Goal: Transaction & Acquisition: Purchase product/service

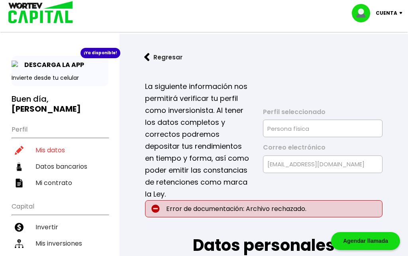
select select "Hombre"
select select "Licenciatura"
select select "DF"
select select "Santander"
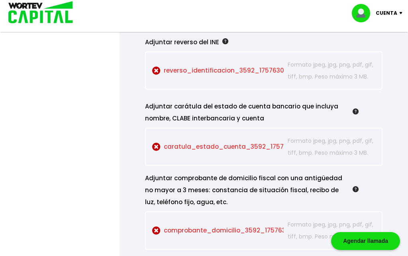
click at [268, 158] on p "caratula_estado_cuenta_3592_1757630951 Seleccionar archivo" at bounding box center [217, 147] width 131 height 24
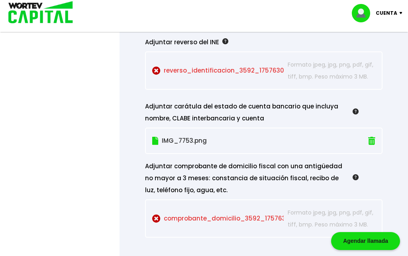
click at [372, 145] on img at bounding box center [371, 141] width 7 height 8
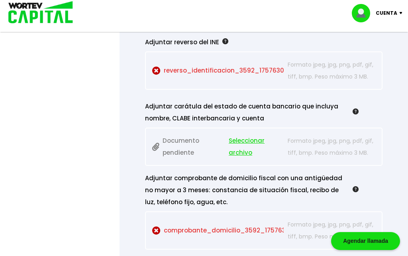
click at [246, 158] on span "Seleccionar archivo" at bounding box center [256, 147] width 55 height 24
click at [244, 158] on span "Seleccionar archivo" at bounding box center [256, 147] width 55 height 24
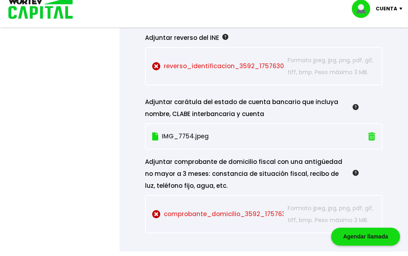
scroll to position [877, 0]
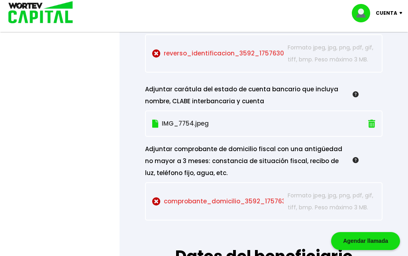
click at [245, 213] on p "comprobante_domicilio_3592_1757630951 Seleccionar archivo" at bounding box center [217, 201] width 131 height 24
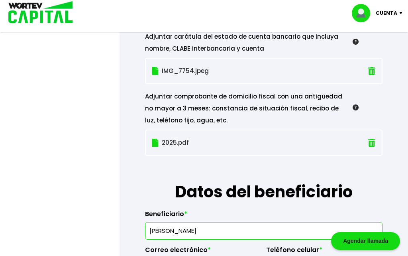
scroll to position [929, 0]
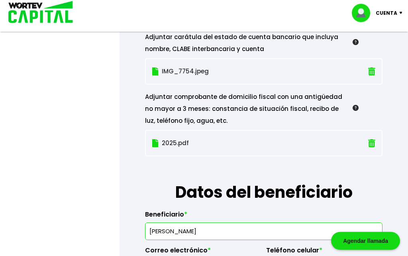
click at [370, 148] on img at bounding box center [371, 143] width 7 height 8
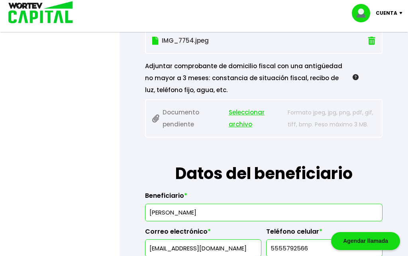
scroll to position [960, 0]
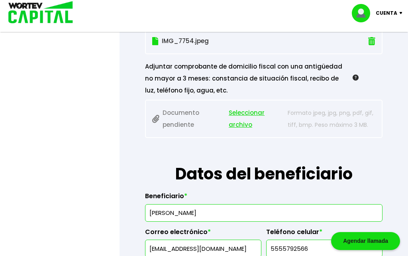
click at [248, 131] on span "Seleccionar archivo" at bounding box center [256, 119] width 55 height 24
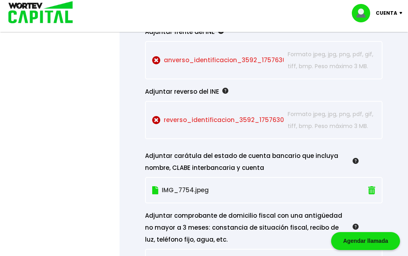
scroll to position [810, 0]
click at [162, 72] on p "anverso_identificacion_3592_1757630951 Seleccionar archivo" at bounding box center [217, 61] width 131 height 24
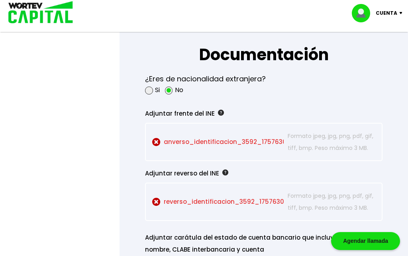
scroll to position [729, 0]
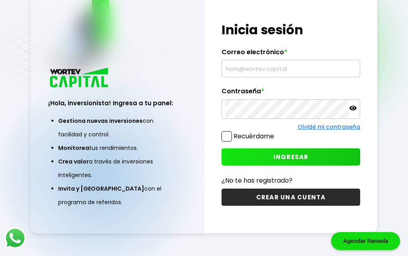
scroll to position [74, 0]
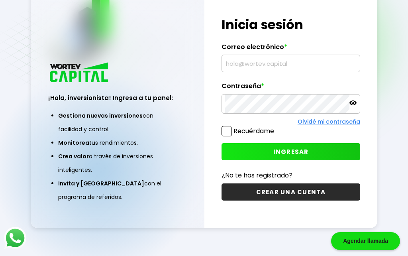
click at [257, 55] on input "text" at bounding box center [290, 63] width 131 height 17
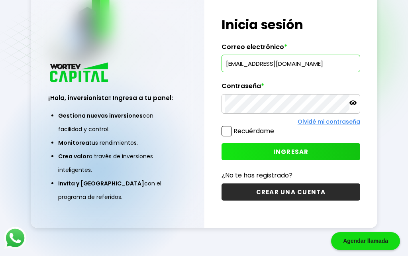
type input "[EMAIL_ADDRESS][DOMAIN_NAME]"
click at [291, 147] on span "INGRESAR" at bounding box center [290, 151] width 35 height 8
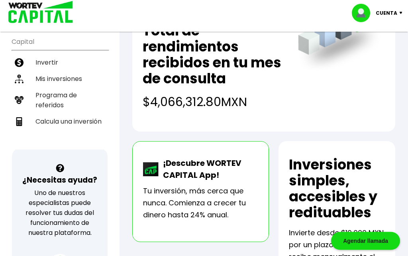
scroll to position [153, 0]
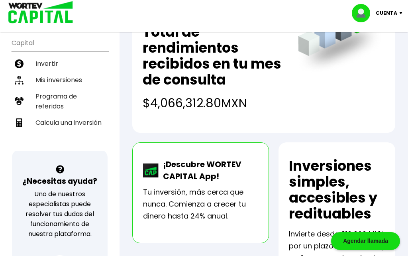
click at [51, 62] on li "Invertir" at bounding box center [60, 63] width 97 height 16
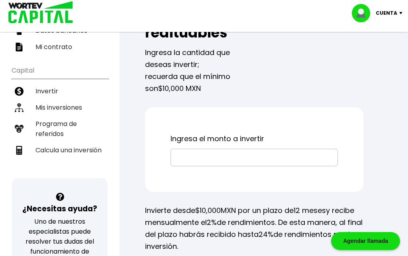
scroll to position [125, 0]
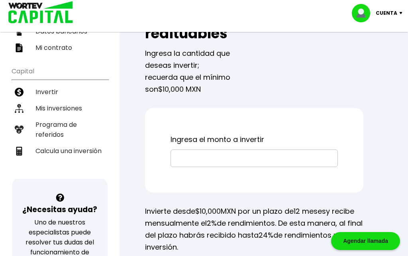
click at [208, 158] on input "text" at bounding box center [254, 158] width 160 height 17
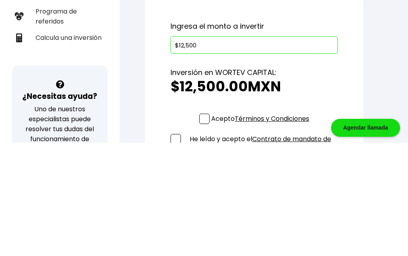
type input "$125,000"
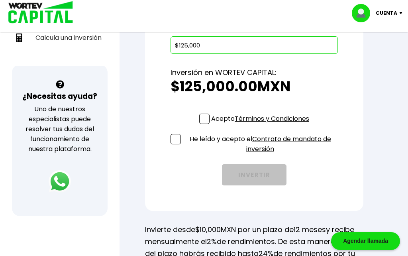
click at [205, 118] on span at bounding box center [204, 118] width 10 height 10
click at [262, 125] on input "Acepto Términos y Condiciones" at bounding box center [262, 125] width 0 height 0
click at [178, 139] on span at bounding box center [175, 139] width 10 height 10
click at [262, 155] on input "He leído y acepto el Contrato de mandato de inversión" at bounding box center [262, 155] width 0 height 0
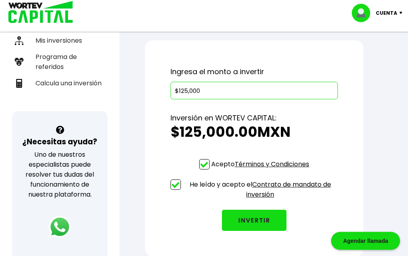
scroll to position [193, 0]
click at [256, 223] on button "INVERTIR" at bounding box center [254, 219] width 65 height 21
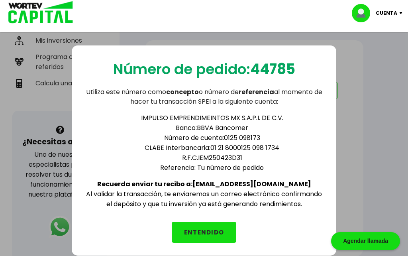
scroll to position [210, 0]
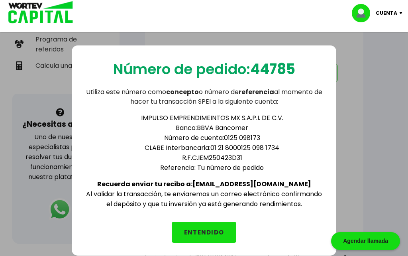
click at [207, 233] on button "ENTENDIDO" at bounding box center [204, 231] width 65 height 21
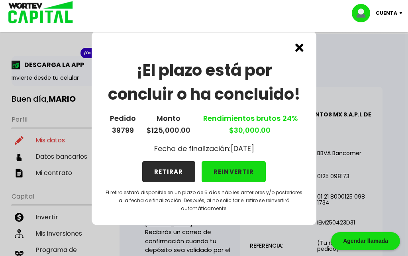
click at [238, 174] on button "REINVERTIR" at bounding box center [233, 171] width 65 height 21
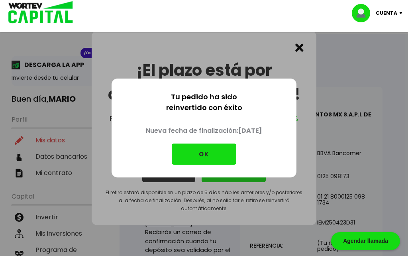
click at [209, 155] on button "OK" at bounding box center [204, 153] width 65 height 21
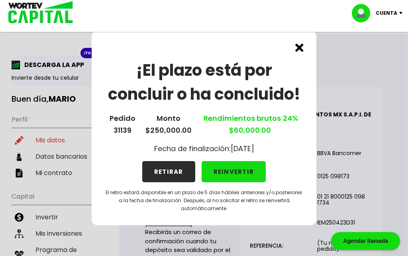
click at [239, 175] on button "REINVERTIR" at bounding box center [233, 171] width 65 height 21
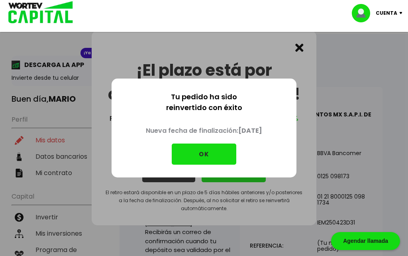
click at [207, 154] on button "OK" at bounding box center [204, 153] width 65 height 21
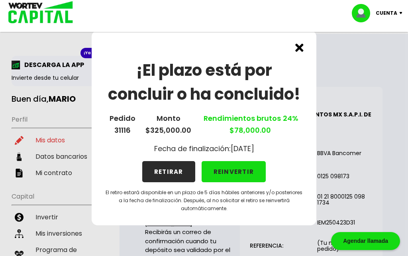
click at [236, 173] on button "REINVERTIR" at bounding box center [233, 171] width 65 height 21
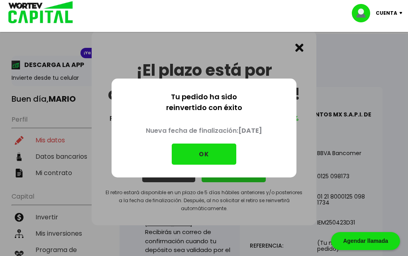
click at [209, 155] on button "OK" at bounding box center [204, 153] width 65 height 21
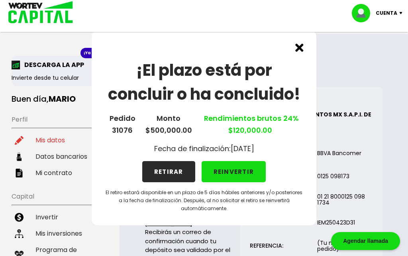
click at [236, 172] on button "REINVERTIR" at bounding box center [233, 171] width 65 height 21
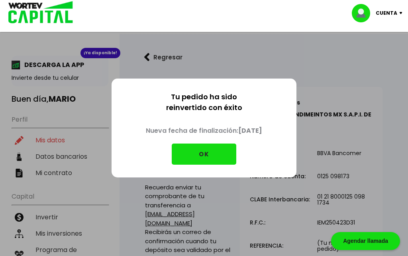
click at [209, 154] on button "OK" at bounding box center [204, 153] width 65 height 21
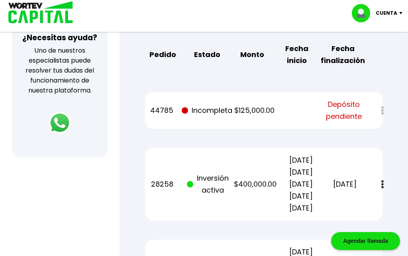
scroll to position [296, 0]
click at [382, 113] on div at bounding box center [376, 110] width 11 height 17
click at [358, 111] on span "Depósito pendiente" at bounding box center [344, 111] width 36 height 24
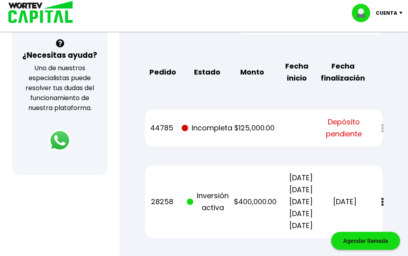
scroll to position [272, 0]
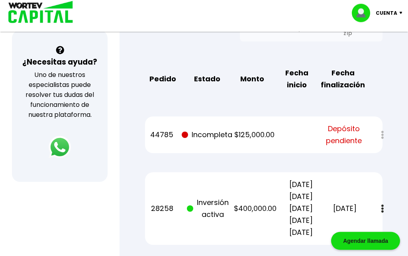
click at [382, 136] on div at bounding box center [376, 135] width 11 height 17
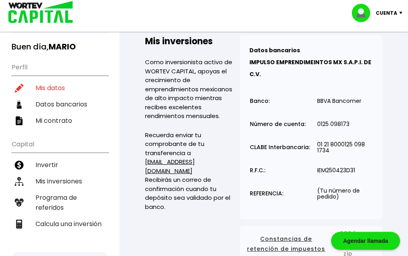
scroll to position [0, 0]
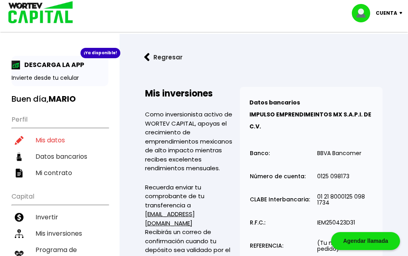
click at [49, 141] on li "Mis datos" at bounding box center [60, 140] width 97 height 16
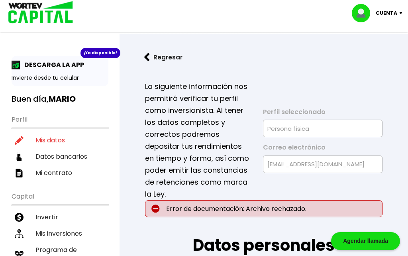
type input "[DATE]"
type input "JUCM520104TC9"
type input "JUCM520104HDFRHR07"
select select "Hombre"
type input "5569666318"
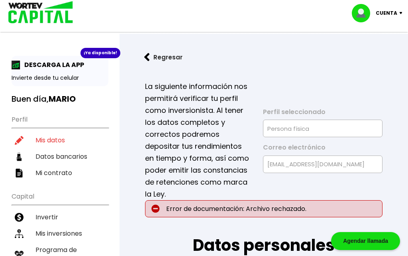
select select "Licenciatura"
type input "CTA"
type input "15500"
select select "DF"
type input "[PERSON_NAME]"
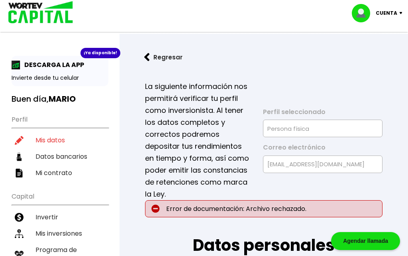
type input "Oriente 172"
type input "47"
type input "[PERSON_NAME] 2a sec"
select select "Santander"
type input "014180565116991085"
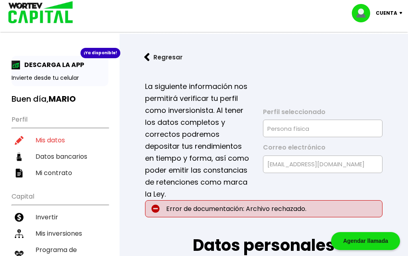
type input "[PERSON_NAME]"
type input "[EMAIL_ADDRESS][DOMAIN_NAME]"
type input "5555792566"
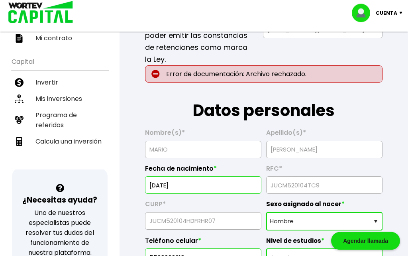
scroll to position [135, 0]
click at [57, 102] on li "Mis inversiones" at bounding box center [60, 98] width 97 height 16
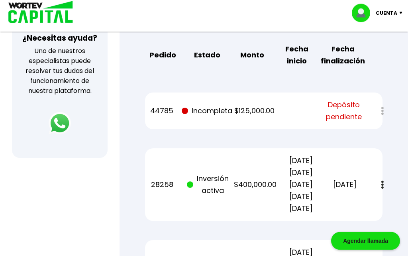
scroll to position [297, 0]
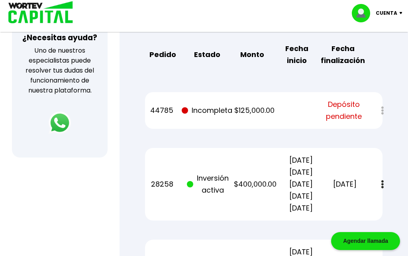
click at [382, 109] on div at bounding box center [376, 110] width 11 height 17
click at [382, 112] on div at bounding box center [376, 110] width 11 height 17
click at [383, 182] on img at bounding box center [382, 184] width 2 height 8
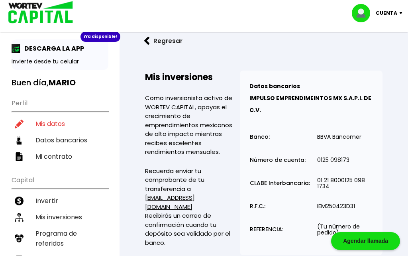
scroll to position [0, 0]
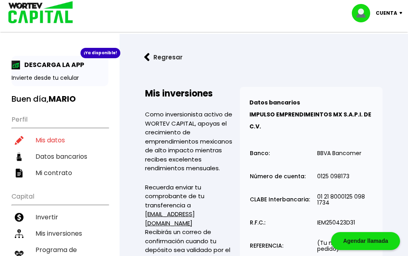
click at [52, 155] on li "Datos bancarios" at bounding box center [60, 156] width 97 height 16
select select "Santander"
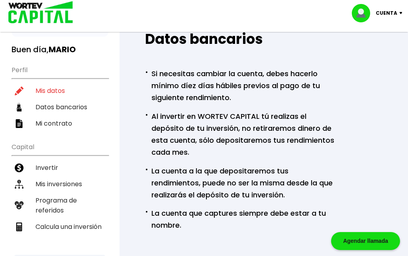
scroll to position [49, 0]
click at [44, 87] on li "Mis datos" at bounding box center [60, 91] width 97 height 16
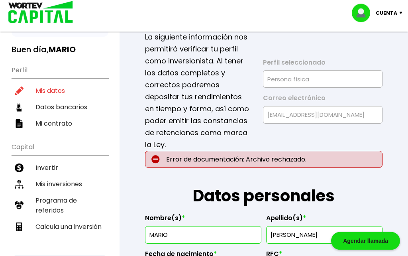
type input "JUCM520104TC9"
type input "JUCM520104HDFRHR07"
select select "Hombre"
type input "5569666318"
select select "Licenciatura"
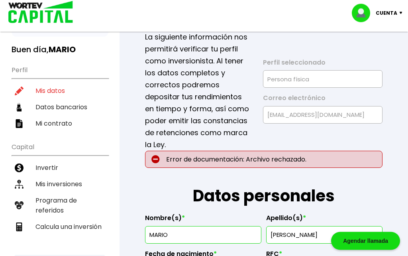
type input "CTA"
type input "15500"
select select "DF"
type input "[PERSON_NAME]"
type input "Oriente 172"
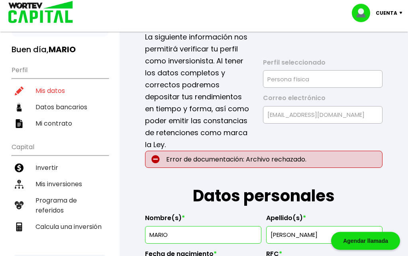
type input "47"
type input "[PERSON_NAME] 2a sec"
select select "Santander"
type input "014180565116991085"
type input "[PERSON_NAME]"
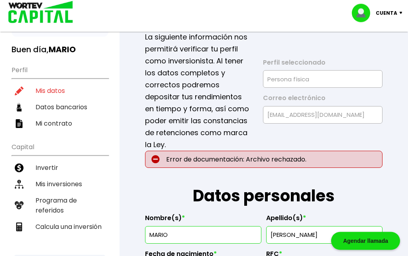
type input "[EMAIL_ADDRESS][DOMAIN_NAME]"
type input "5555792566"
type input "[DATE]"
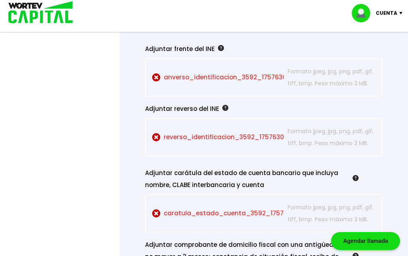
scroll to position [793, 0]
click at [216, 90] on p "anverso_identificacion_3592_1757630951 Seleccionar archivo" at bounding box center [217, 78] width 131 height 24
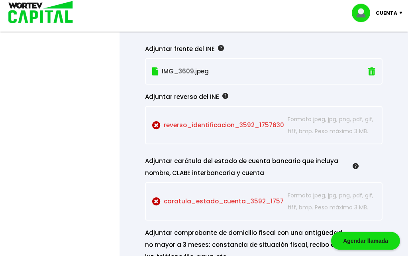
scroll to position [794, 0]
click at [223, 137] on p "reverso_identificacion_3592_1757630951 Seleccionar archivo" at bounding box center [217, 125] width 131 height 24
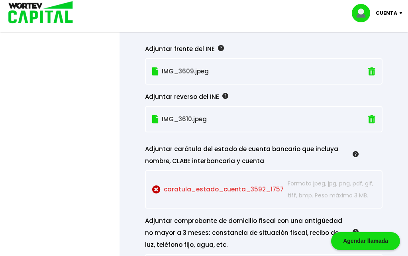
click at [217, 201] on p "caratula_estado_cuenta_3592_1757630951 Seleccionar archivo" at bounding box center [217, 189] width 131 height 24
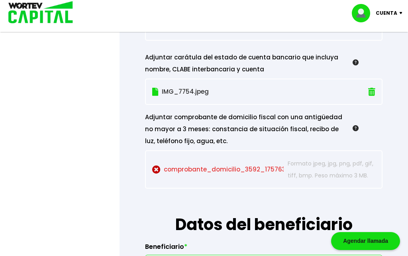
scroll to position [885, 0]
click at [210, 182] on p "comprobante_domicilio_3592_1757630951 Seleccionar archivo" at bounding box center [217, 170] width 131 height 24
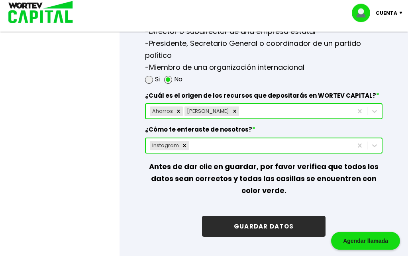
scroll to position [1247, 0]
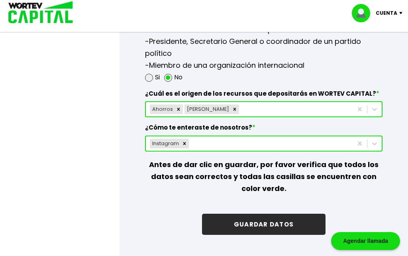
click at [265, 235] on button "GUARDAR DATOS" at bounding box center [263, 223] width 123 height 21
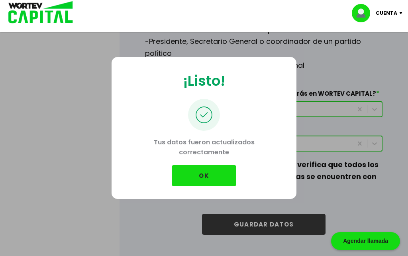
click at [205, 186] on button "OK" at bounding box center [204, 175] width 65 height 21
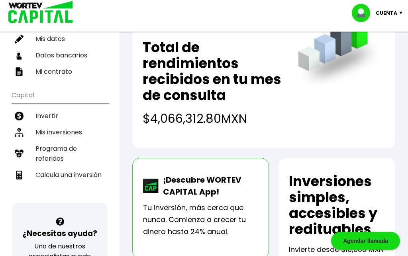
scroll to position [82, 0]
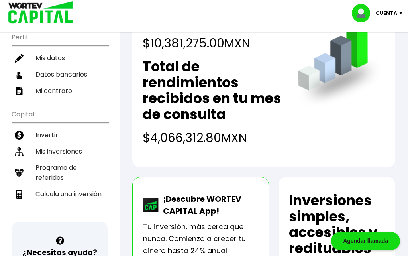
click at [49, 132] on li "Invertir" at bounding box center [60, 135] width 97 height 16
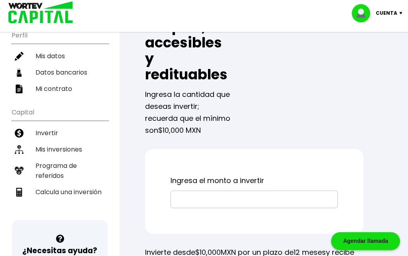
scroll to position [71, 0]
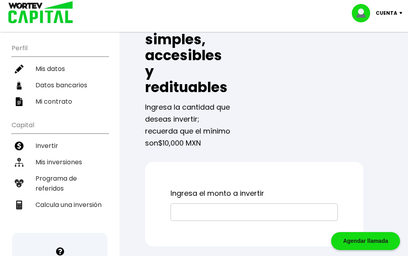
click at [49, 162] on li "Mis inversiones" at bounding box center [60, 162] width 97 height 16
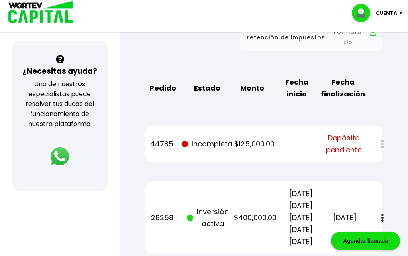
scroll to position [264, 0]
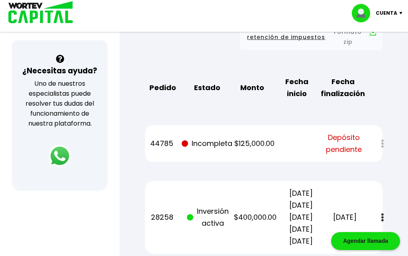
click at [355, 145] on span "Depósito pendiente" at bounding box center [344, 143] width 36 height 24
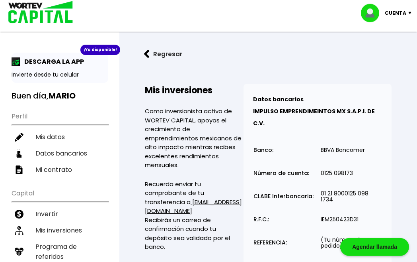
scroll to position [0, 0]
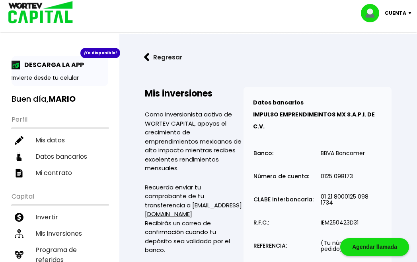
click at [404, 21] on div "Cuenta" at bounding box center [389, 13] width 56 height 18
click at [389, 57] on li "Cerrar sesión" at bounding box center [388, 53] width 64 height 16
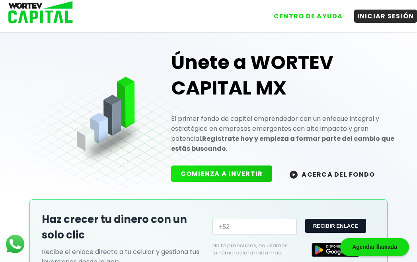
click at [390, 17] on button "INICIAR SESIÓN" at bounding box center [385, 16] width 63 height 13
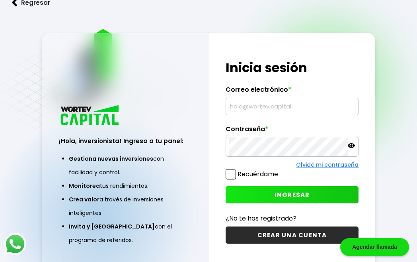
click at [261, 115] on input "text" at bounding box center [292, 106] width 126 height 17
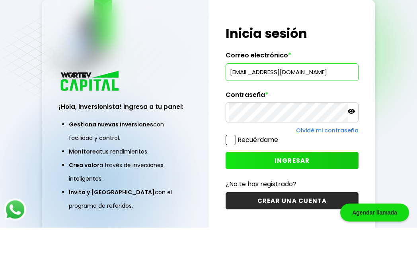
scroll to position [34, 0]
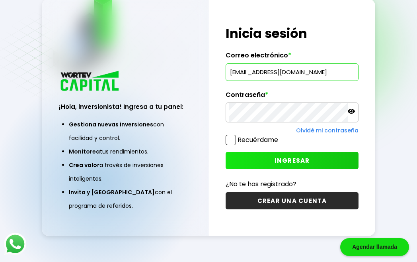
type input "[EMAIL_ADDRESS][DOMAIN_NAME]"
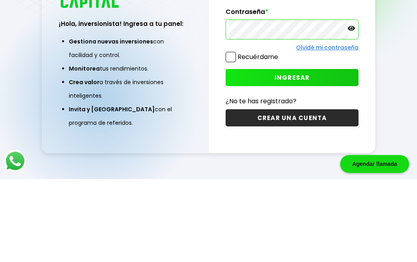
scroll to position [75, 0]
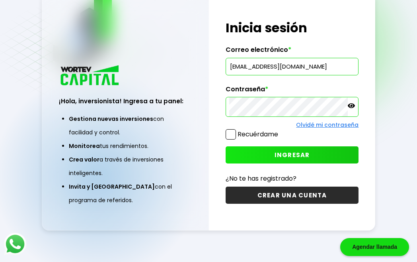
click at [295, 151] on span "INGRESAR" at bounding box center [292, 155] width 35 height 8
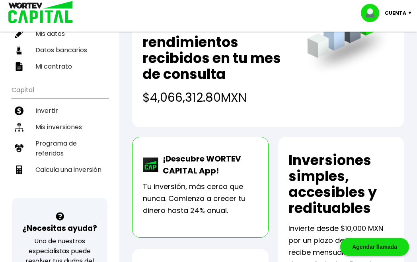
scroll to position [105, 0]
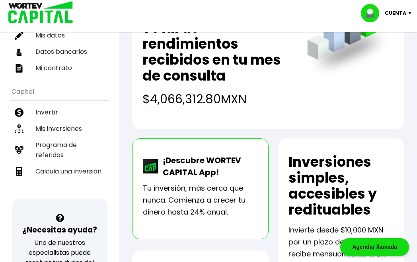
click at [62, 129] on li "Mis inversiones" at bounding box center [60, 128] width 97 height 16
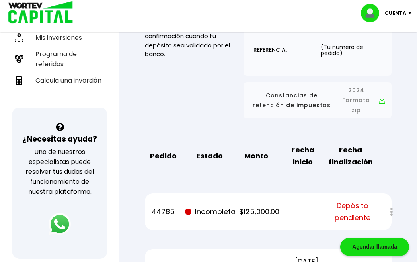
scroll to position [197, 0]
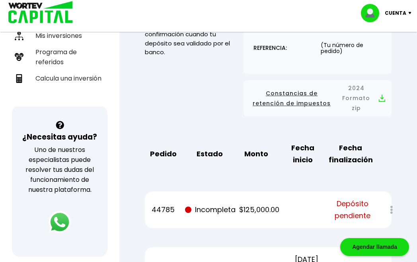
click at [388, 201] on div at bounding box center [386, 209] width 11 height 17
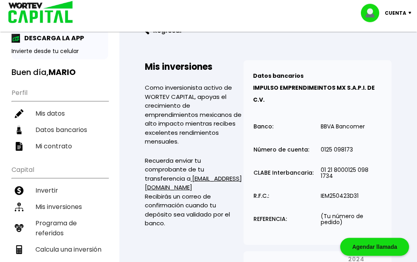
scroll to position [0, 0]
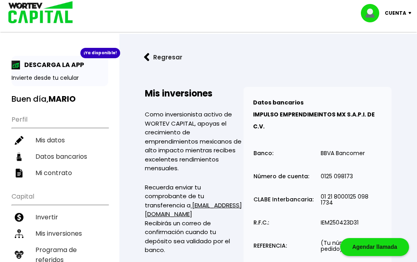
click at [54, 139] on li "Mis datos" at bounding box center [60, 140] width 97 height 16
select select "Hombre"
select select "Licenciatura"
select select "DF"
select select "Santander"
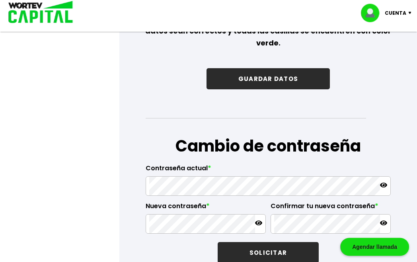
scroll to position [1339, 0]
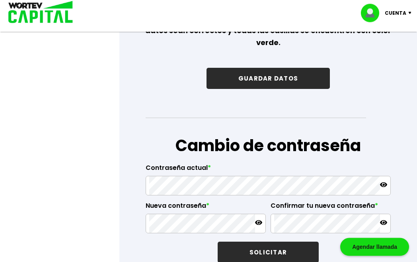
click at [381, 187] on icon at bounding box center [383, 184] width 7 height 5
click at [382, 188] on icon at bounding box center [383, 184] width 7 height 7
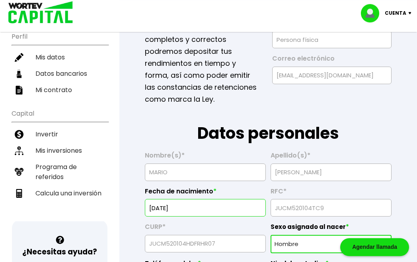
scroll to position [0, 0]
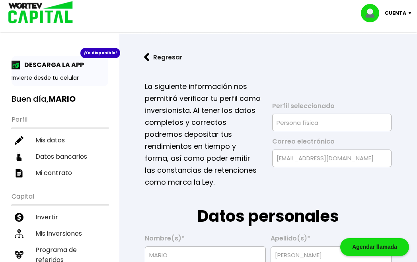
click at [54, 139] on li "Mis datos" at bounding box center [60, 140] width 97 height 16
click at [71, 158] on li "Datos bancarios" at bounding box center [60, 156] width 97 height 16
select select "Santander"
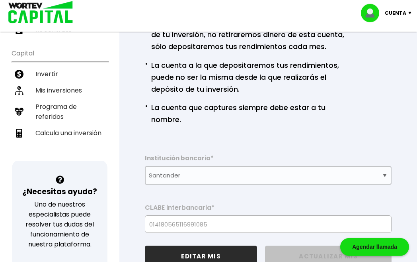
scroll to position [143, 0]
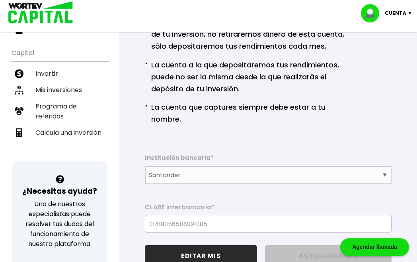
click at [45, 76] on li "Invertir" at bounding box center [60, 73] width 97 height 16
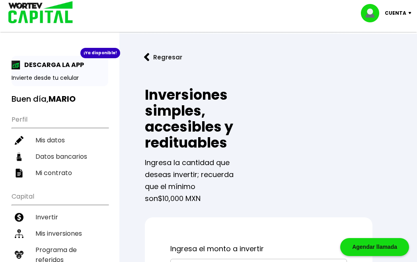
click at [401, 16] on p "Cuenta" at bounding box center [396, 13] width 22 height 12
click at [388, 56] on li "Cerrar sesión" at bounding box center [388, 53] width 64 height 16
